Goal: Task Accomplishment & Management: Manage account settings

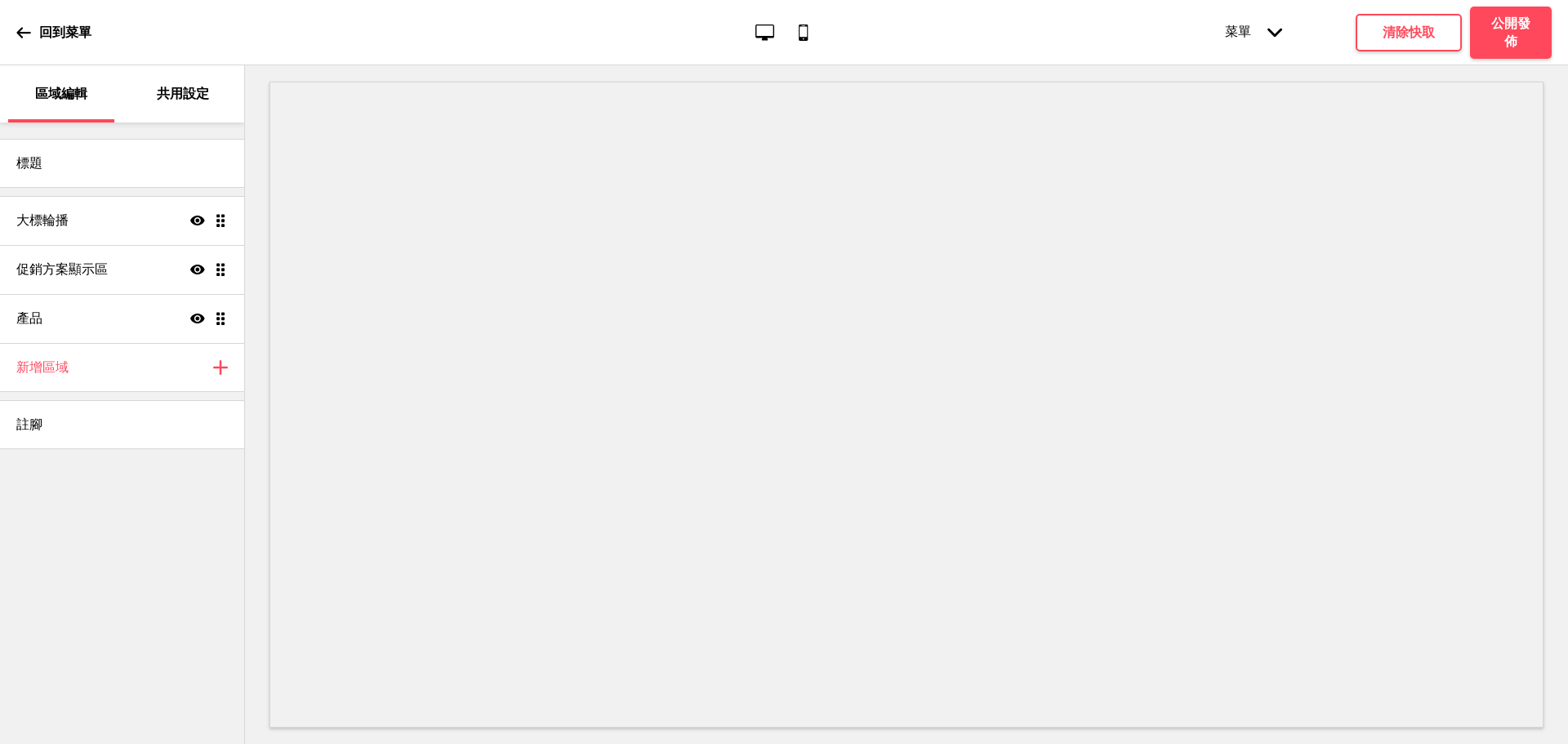
click at [171, 97] on p "共用設定" at bounding box center [183, 93] width 52 height 18
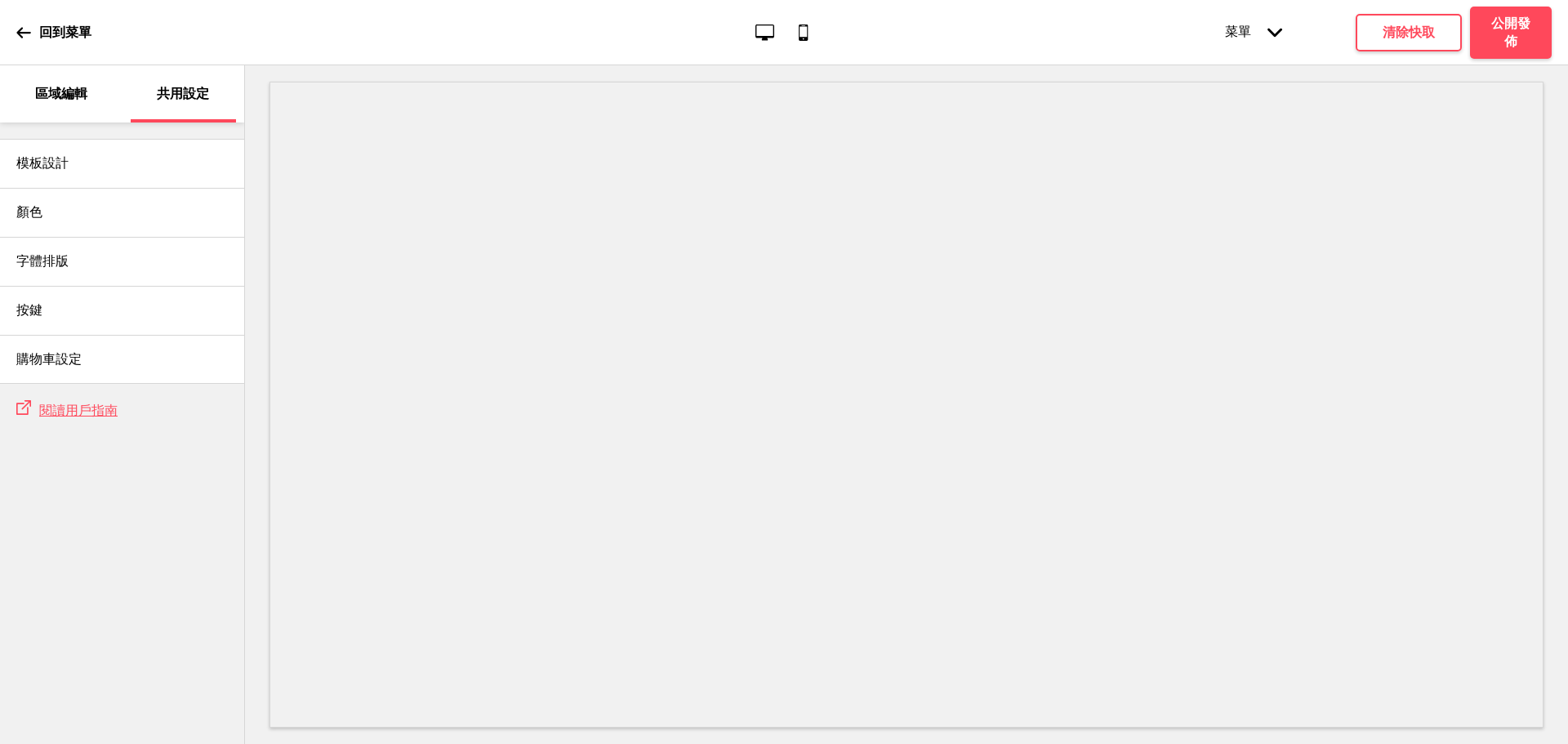
click at [77, 96] on p "區域編輯" at bounding box center [61, 93] width 52 height 18
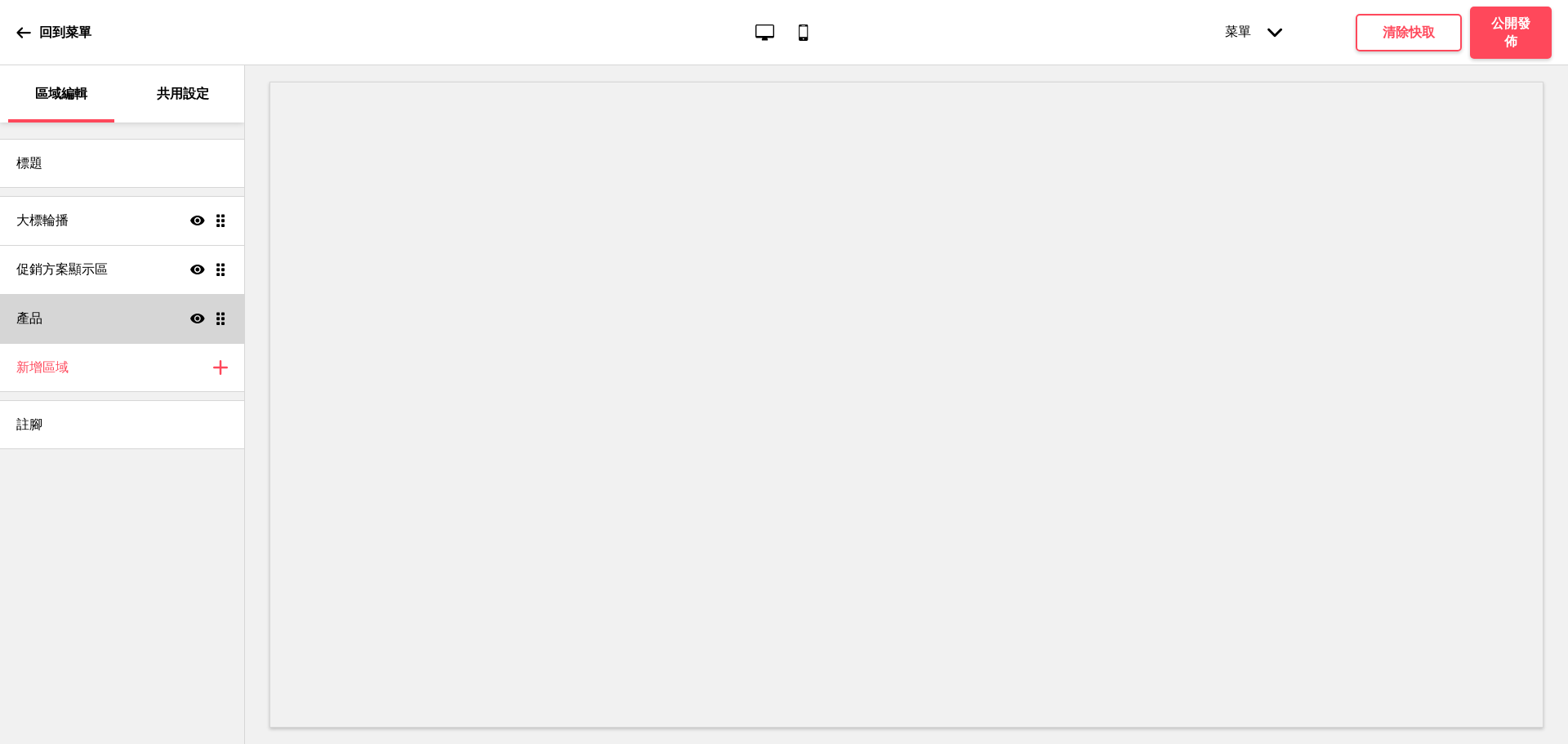
click at [105, 302] on div "產品 顯示 拖曳" at bounding box center [122, 318] width 244 height 49
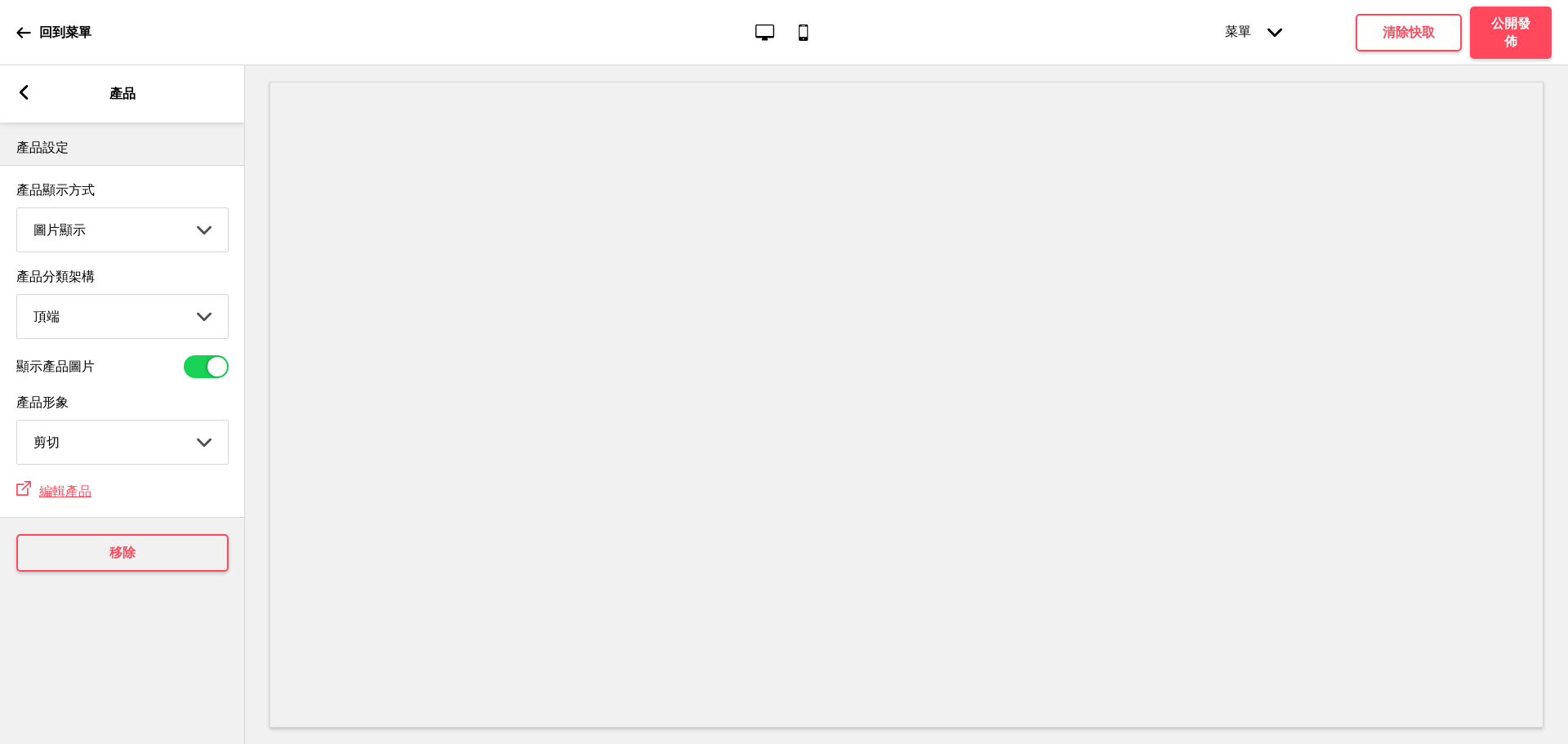
click at [156, 225] on select "圖片顯示 清單顯示" at bounding box center [122, 230] width 211 height 44
select select "list"
click at [17, 211] on select "圖片顯示 清單顯示" at bounding box center [122, 230] width 211 height 44
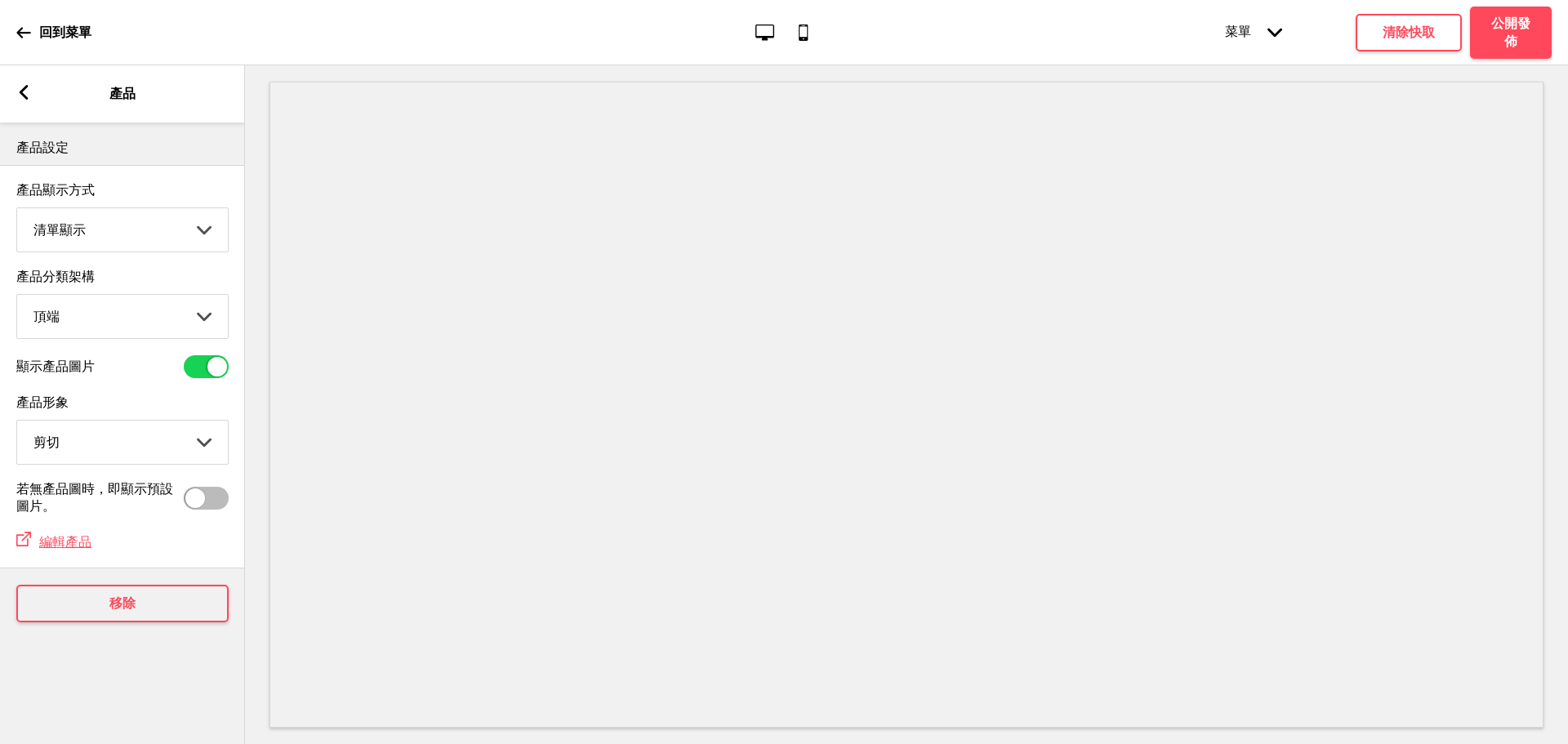
click at [28, 103] on div "箭頭left 產品" at bounding box center [122, 93] width 245 height 57
click at [1383, 33] on h4 "清除快取" at bounding box center [1409, 32] width 52 height 18
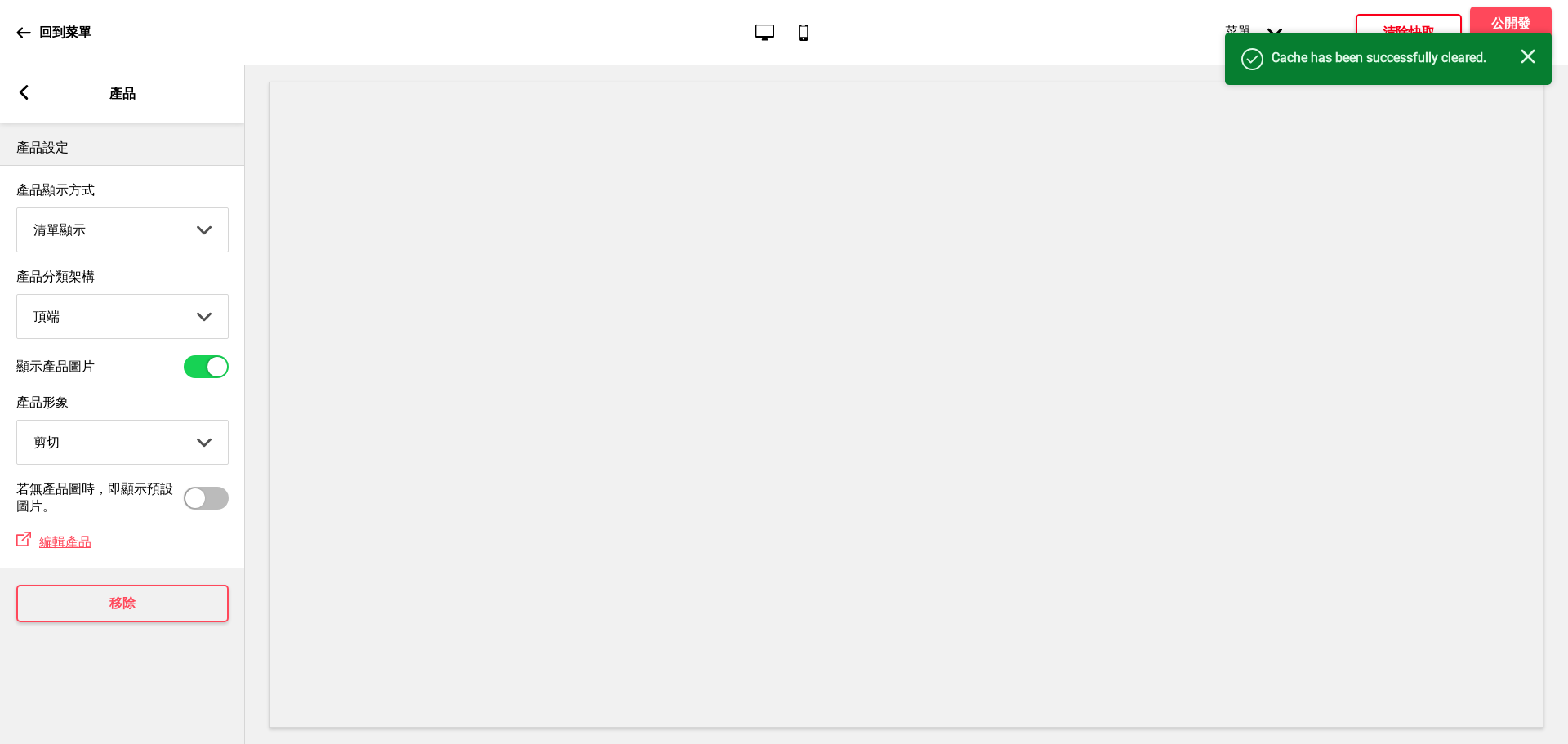
click at [1494, 33] on div "成功 Cache has been successfully cleared. 关闭" at bounding box center [1388, 59] width 327 height 53
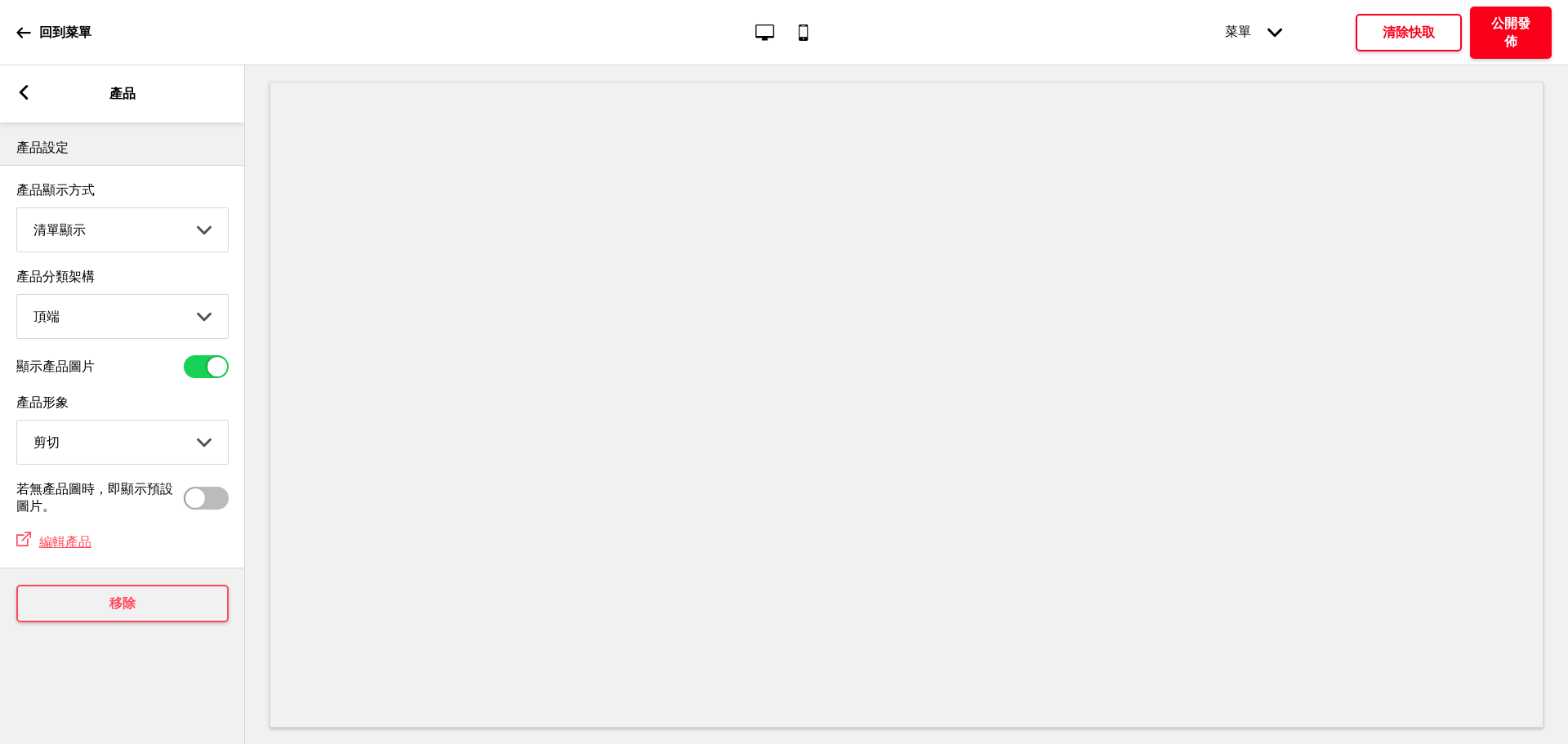
click at [1505, 23] on h4 "公開發佈" at bounding box center [1511, 32] width 49 height 36
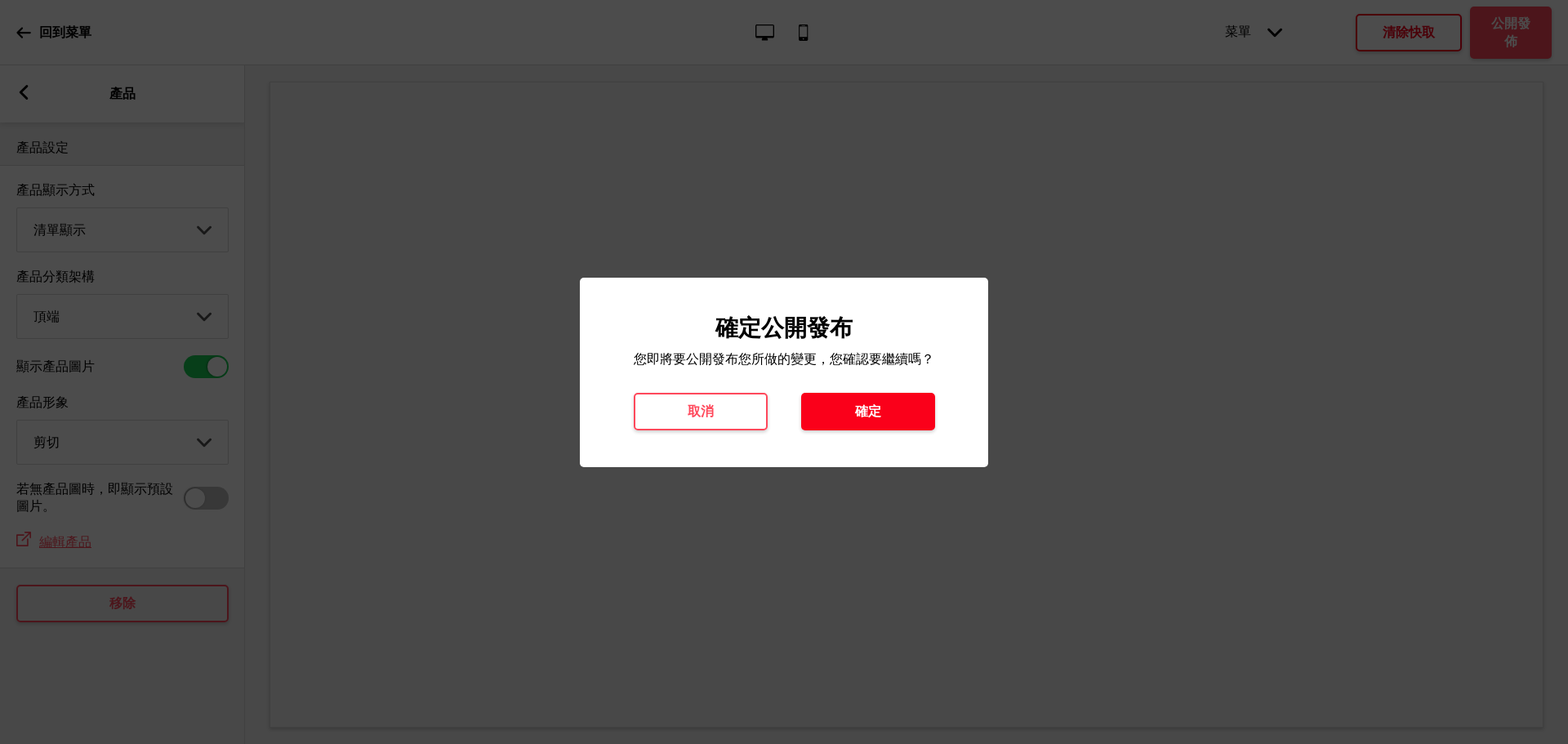
click at [896, 413] on button "確定" at bounding box center [868, 411] width 134 height 38
